Goal: Task Accomplishment & Management: Manage account settings

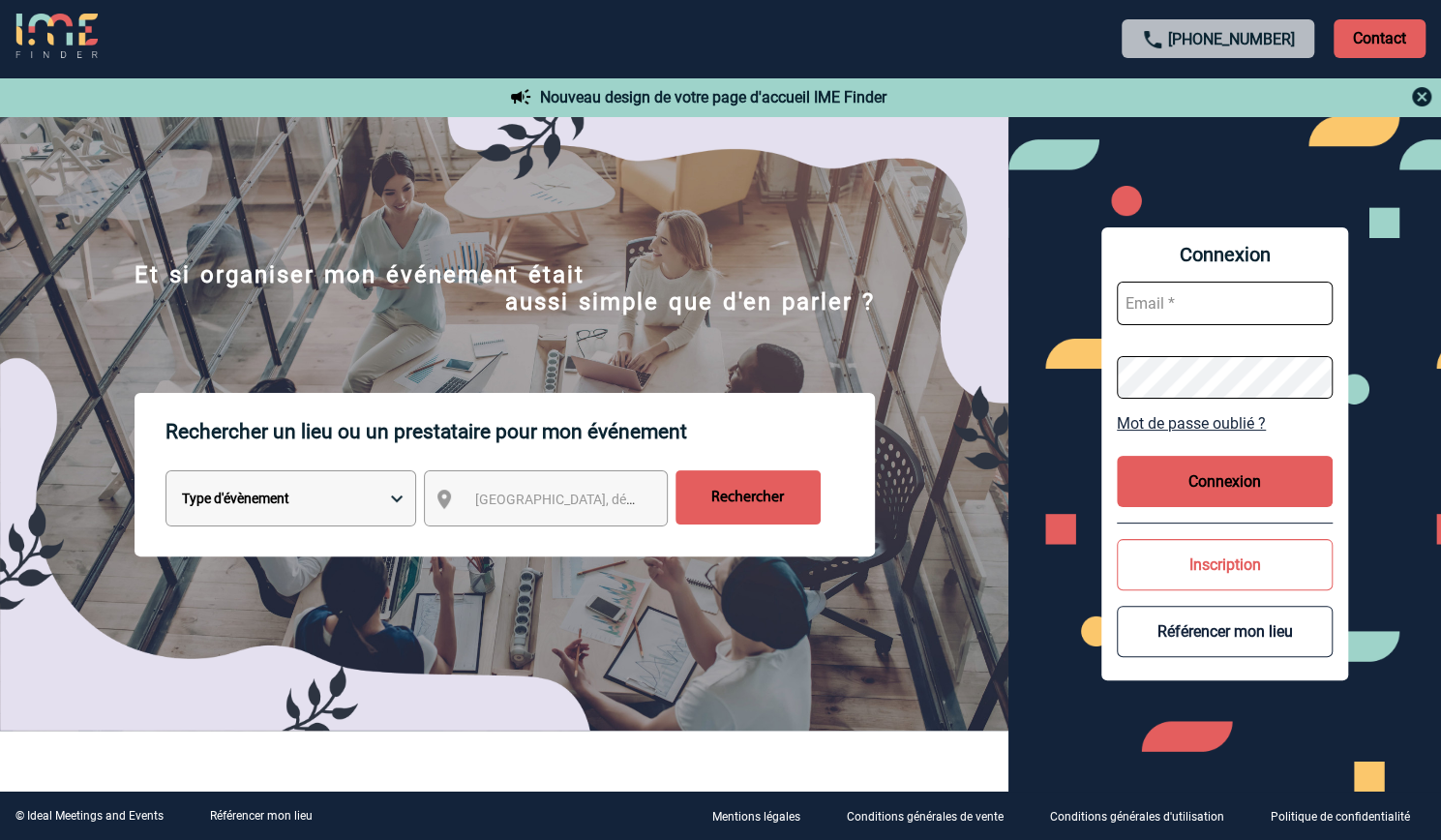
click at [1168, 295] on input "text" at bounding box center [1224, 303] width 216 height 44
click at [1168, 296] on input "text" at bounding box center [1224, 303] width 216 height 44
type input "audrey@bustoque.fr"
click at [1175, 423] on link "Mot de passe oublié ?" at bounding box center [1224, 423] width 216 height 19
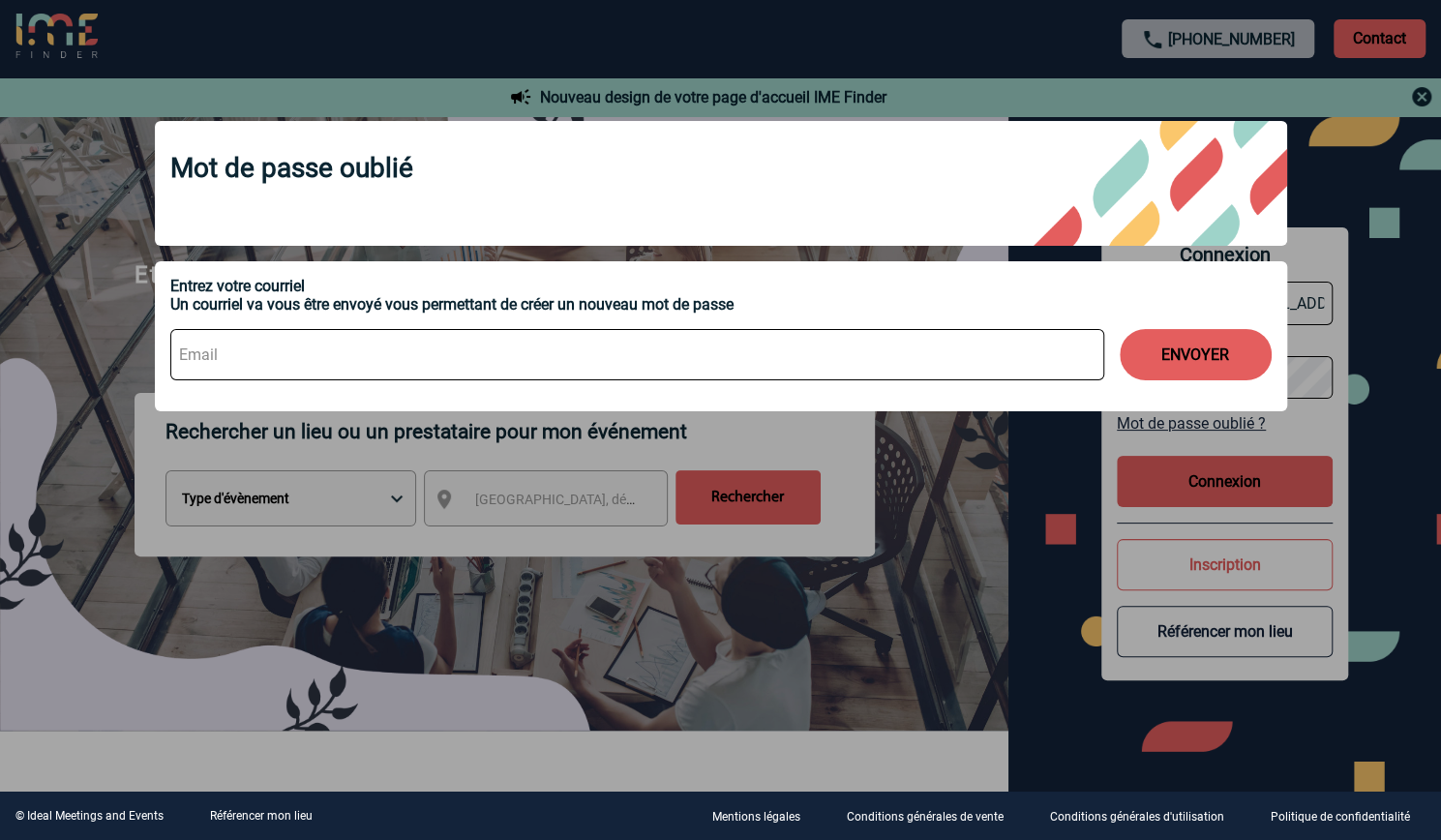
click at [497, 366] on input at bounding box center [637, 355] width 934 height 52
type input "audrey@bustoque.fr"
click at [1195, 364] on button "ENVOYER" at bounding box center [1196, 355] width 152 height 52
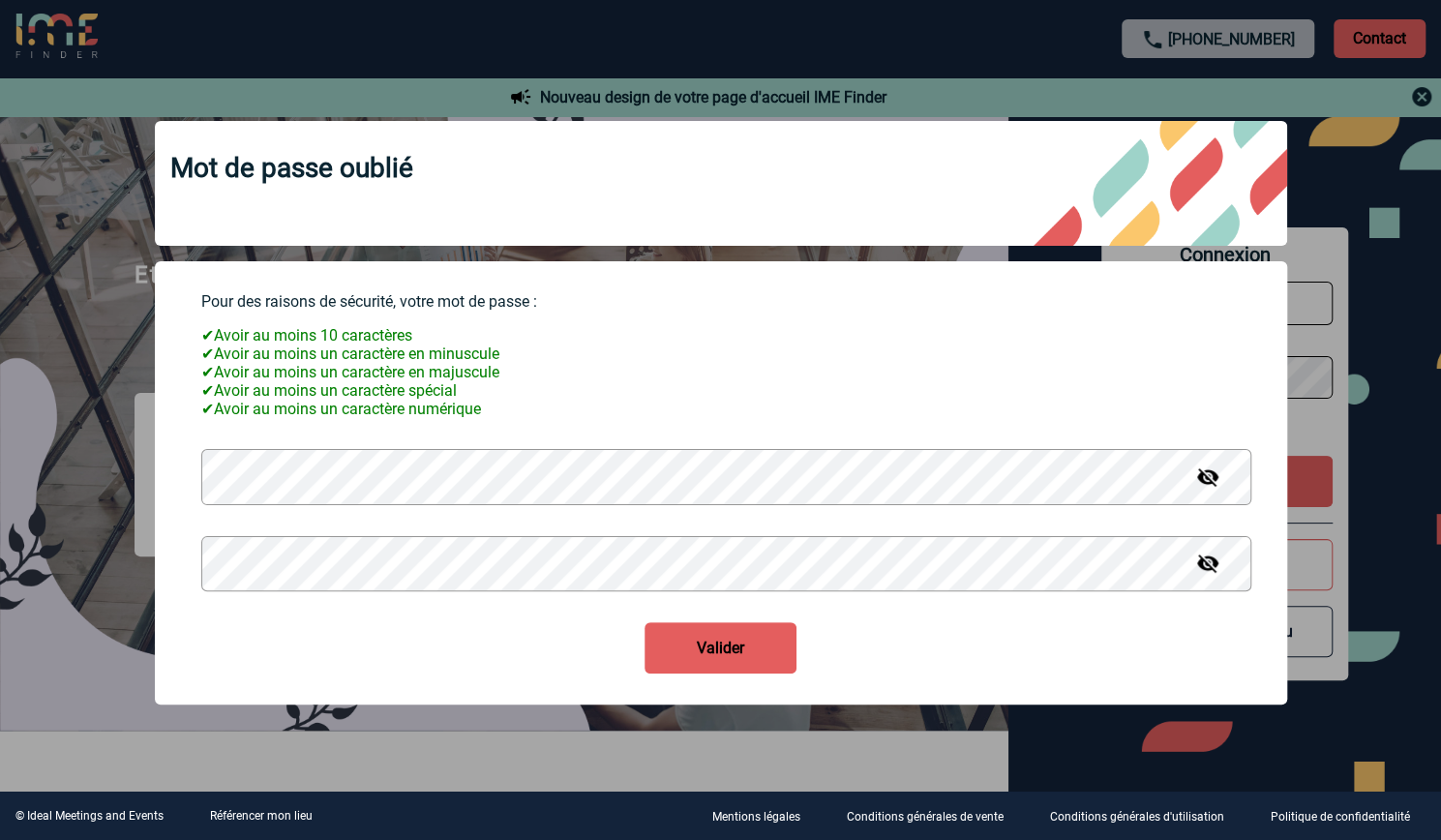
click at [689, 674] on button "Valider" at bounding box center [721, 648] width 152 height 52
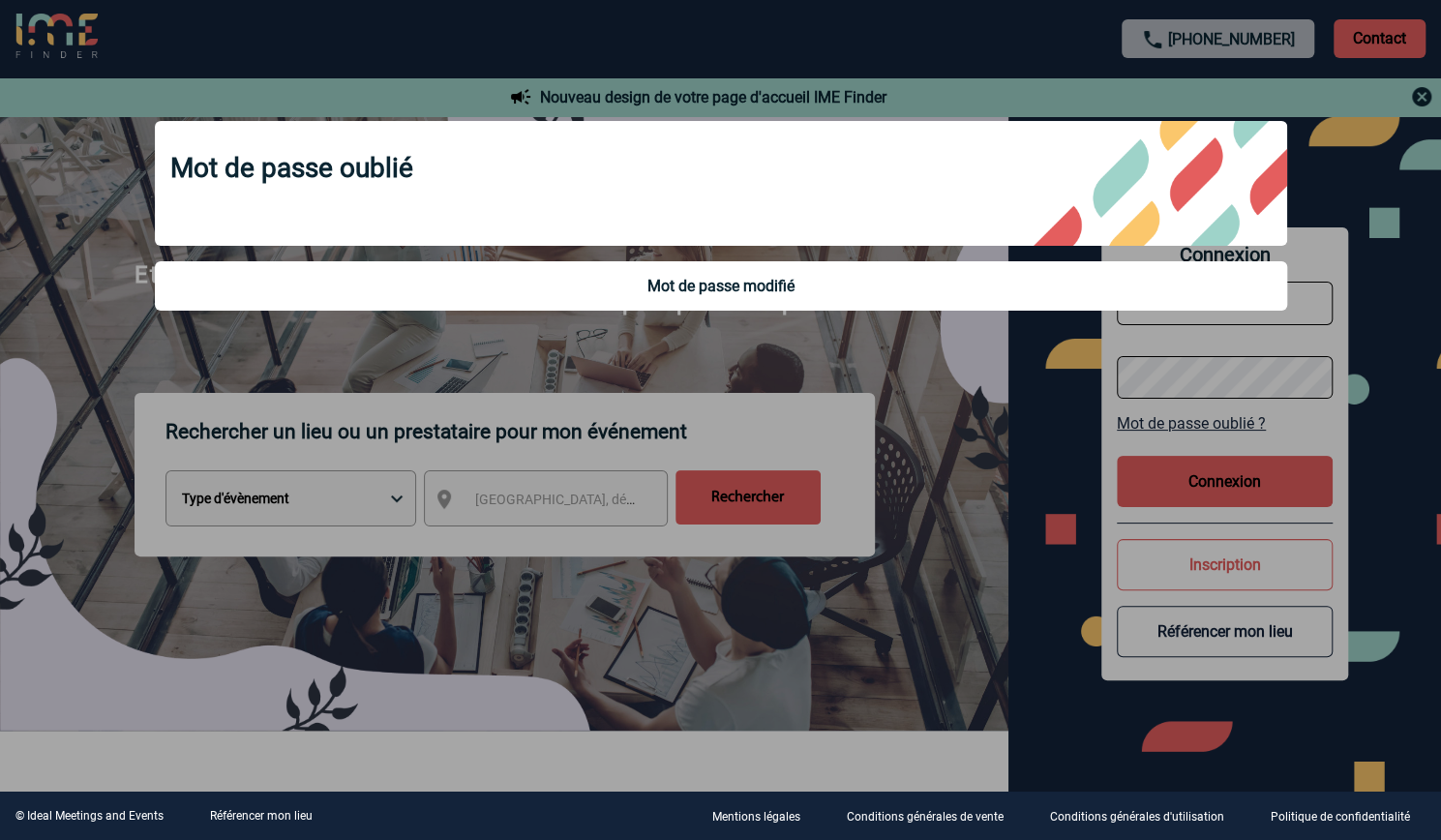
type input "audrey@bustoque.fr"
click at [980, 483] on div at bounding box center [720, 420] width 1441 height 840
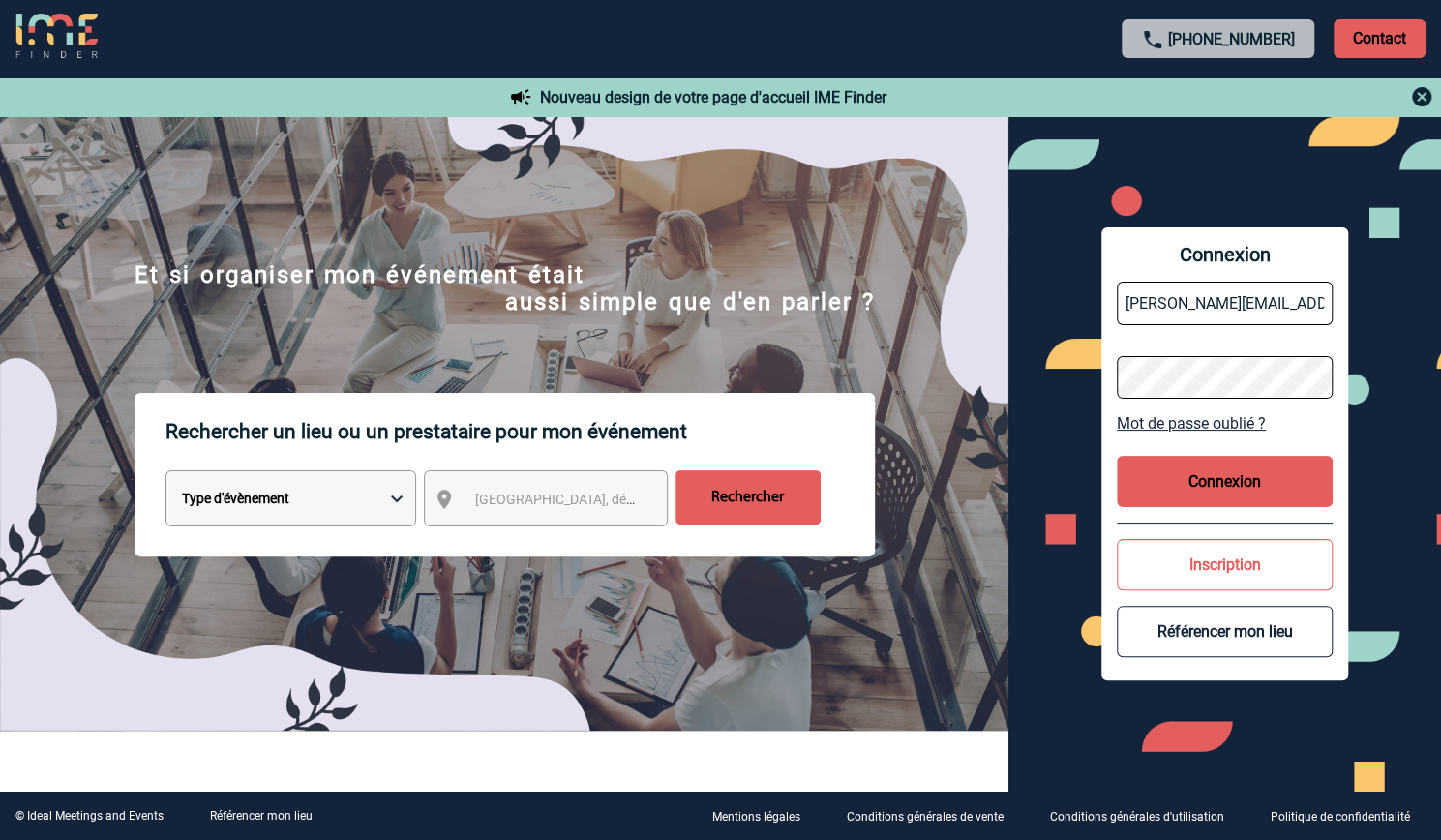
click at [1142, 483] on button "Connexion" at bounding box center [1224, 482] width 216 height 52
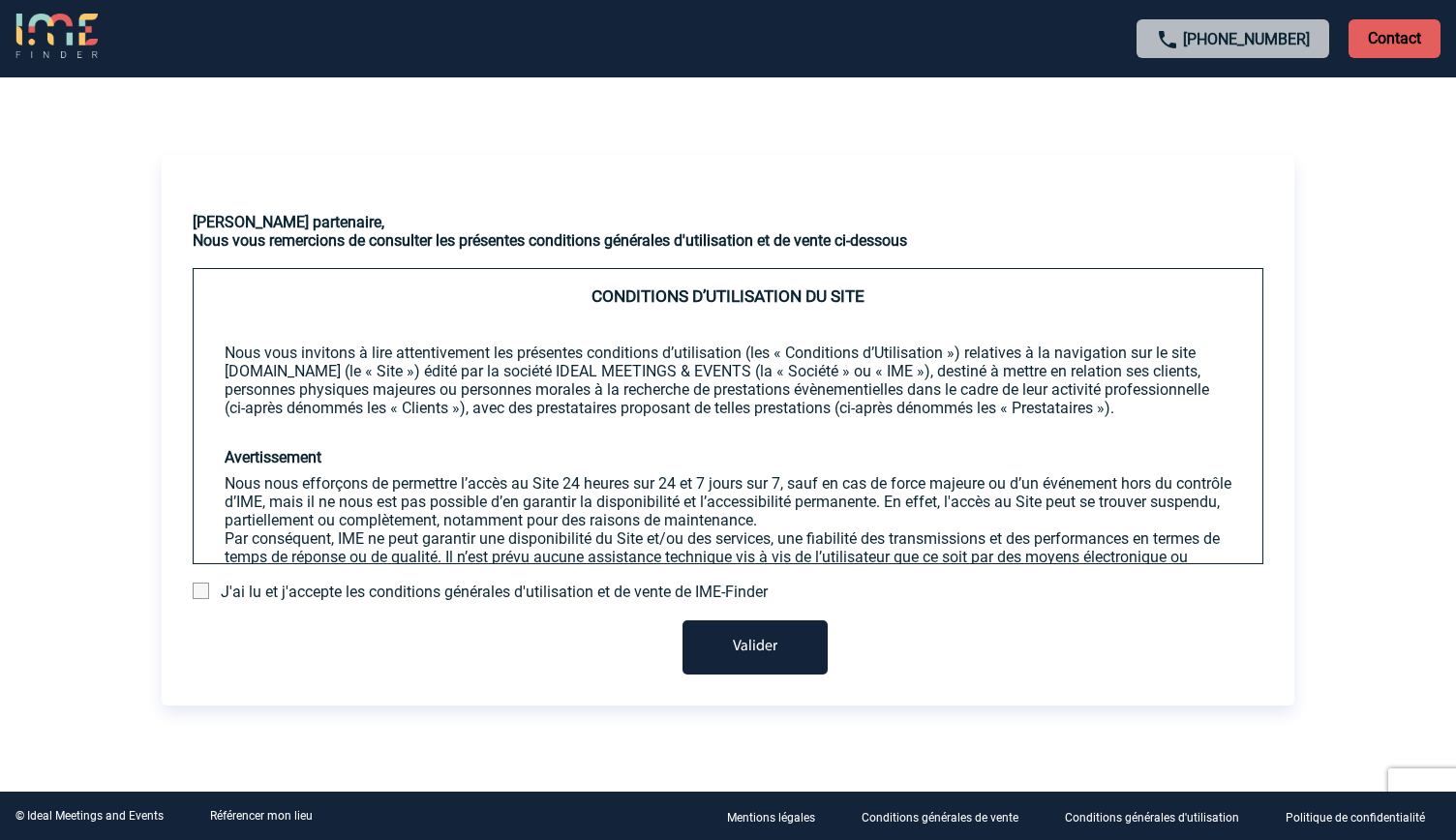
drag, startPoint x: 732, startPoint y: 653, endPoint x: 1006, endPoint y: 596, distance: 279.9
click at [743, 653] on button "Valider" at bounding box center [754, 647] width 146 height 54
drag, startPoint x: 777, startPoint y: 644, endPoint x: 1049, endPoint y: 586, distance: 278.1
click at [781, 646] on button "Valider" at bounding box center [754, 647] width 146 height 54
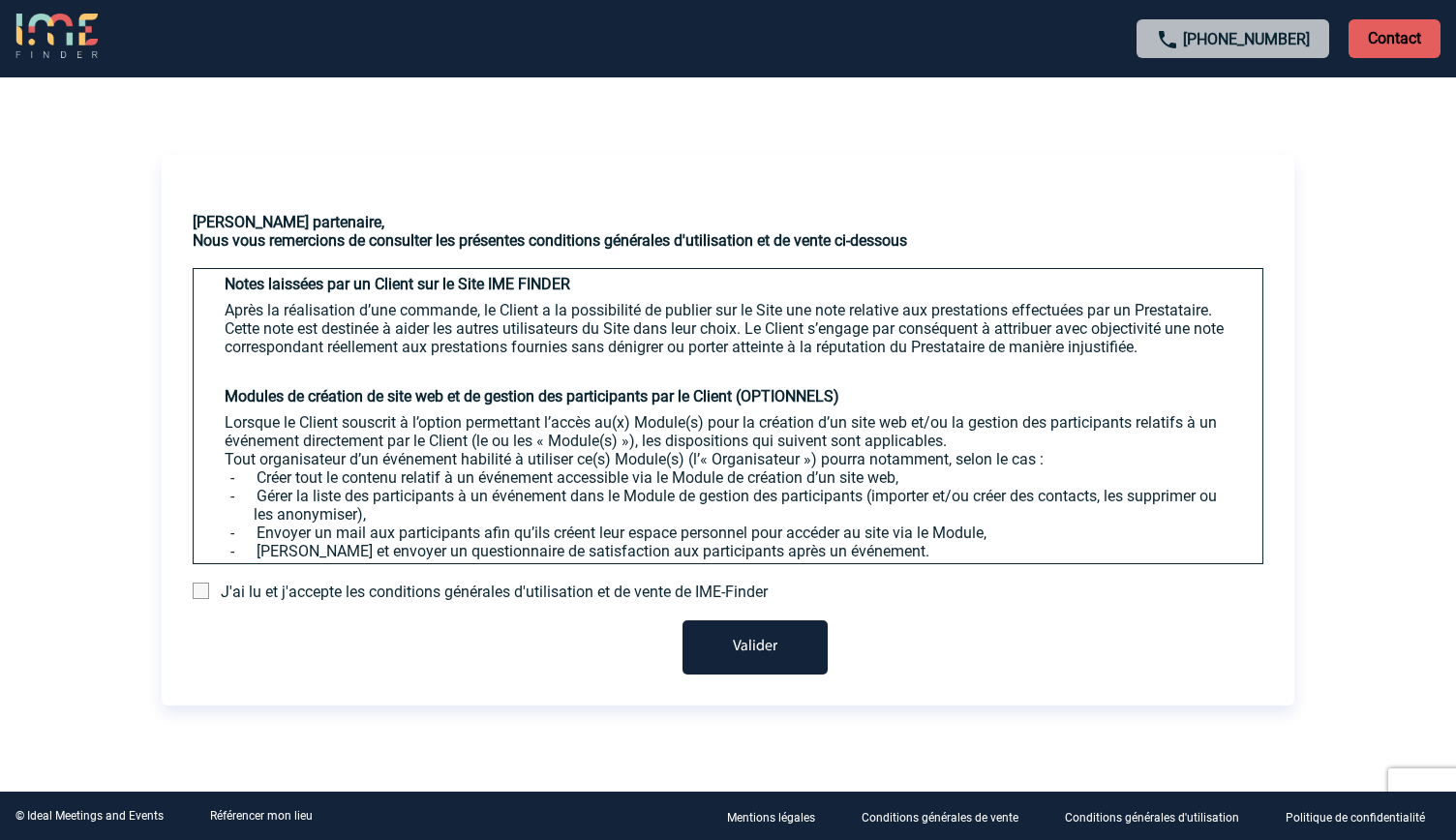
scroll to position [3835, 0]
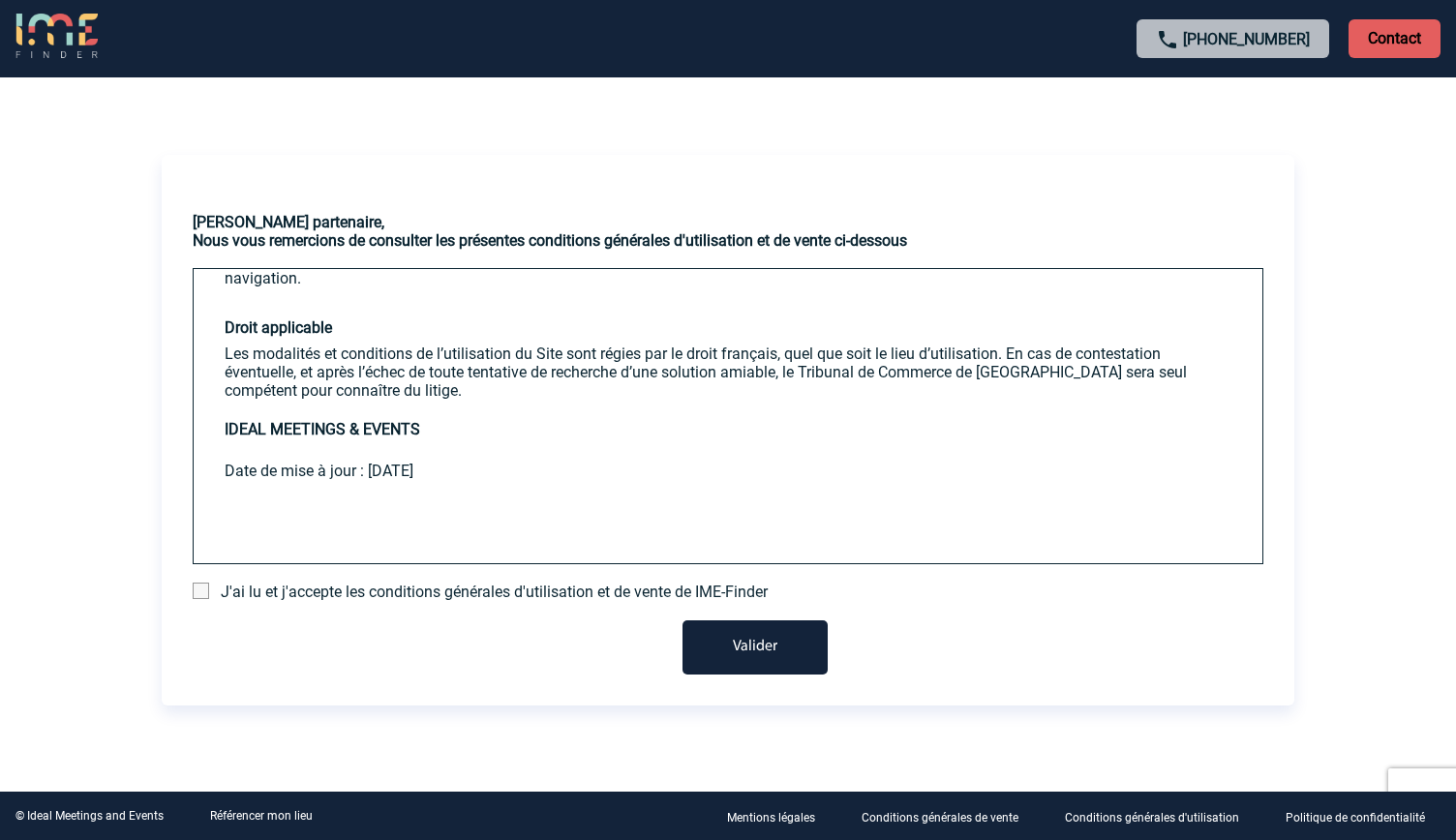
click at [203, 592] on span at bounding box center [200, 590] width 17 height 17
click at [0, 0] on input "checkbox" at bounding box center [0, 0] width 0 height 0
click at [715, 628] on button "Valider" at bounding box center [754, 647] width 146 height 54
